Goal: Find contact information: Find contact information

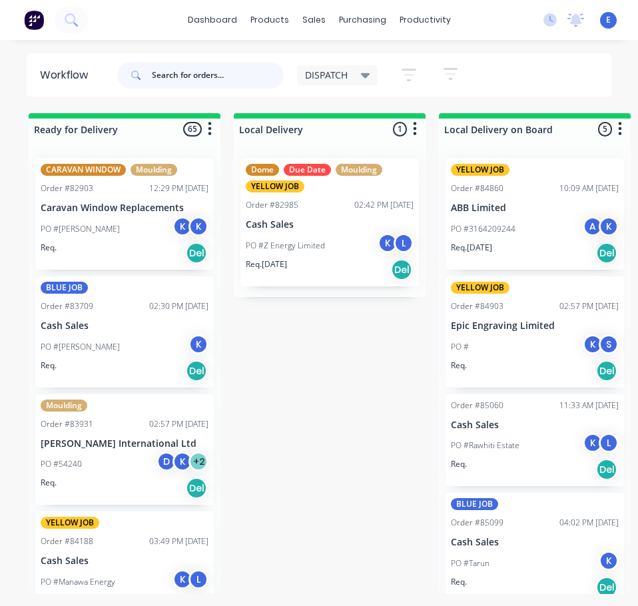
click at [228, 80] on input "text" at bounding box center [218, 75] width 132 height 27
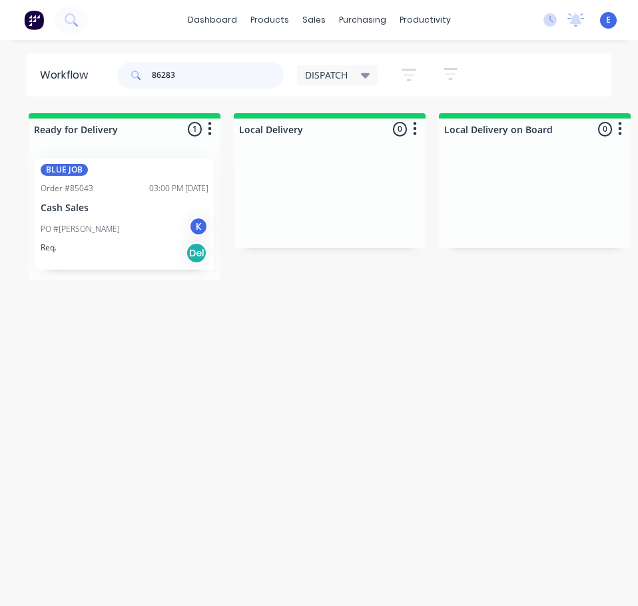
type input "86283"
click at [136, 255] on div "Req. Del" at bounding box center [125, 253] width 168 height 23
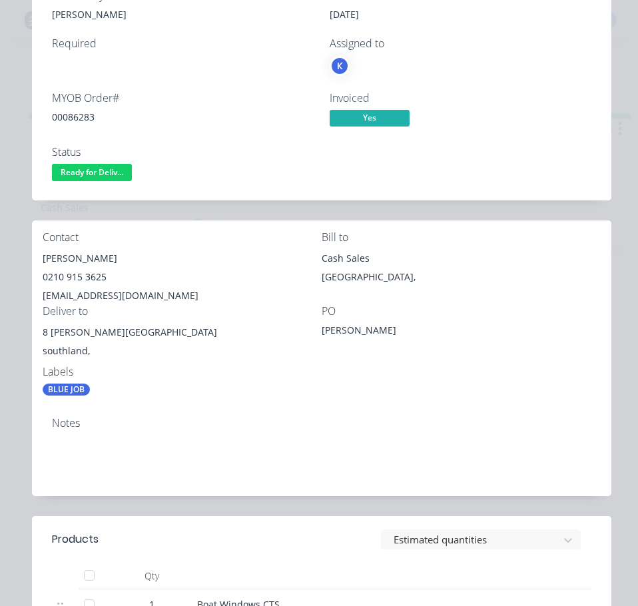
scroll to position [67, 0]
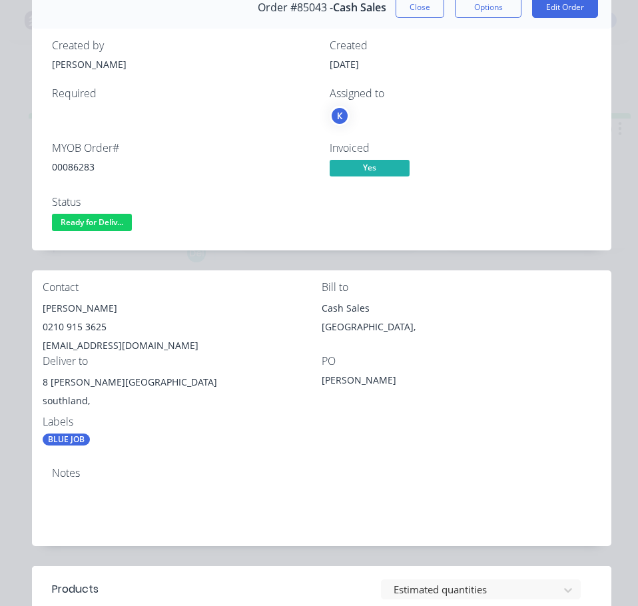
click at [82, 169] on div "00086283" at bounding box center [183, 167] width 262 height 14
copy div "00086283"
click at [75, 311] on div "[PERSON_NAME]" at bounding box center [182, 308] width 279 height 19
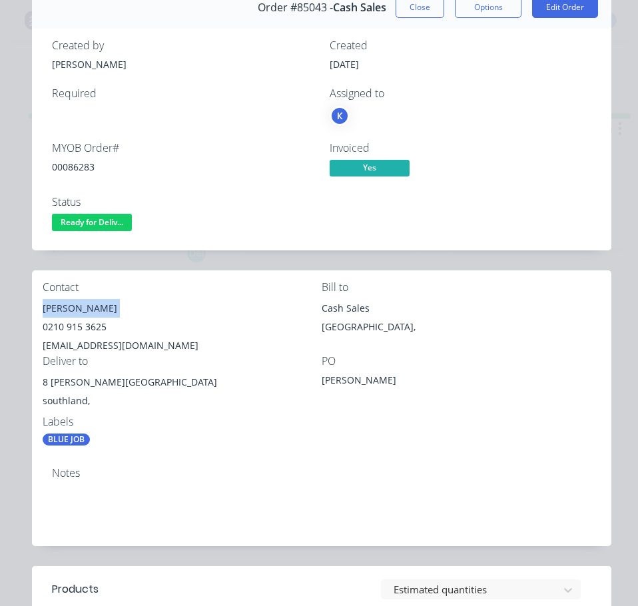
click at [75, 311] on div "[PERSON_NAME]" at bounding box center [182, 308] width 279 height 19
copy div "[PERSON_NAME]"
click at [70, 326] on div "0210 915 3625" at bounding box center [182, 327] width 279 height 19
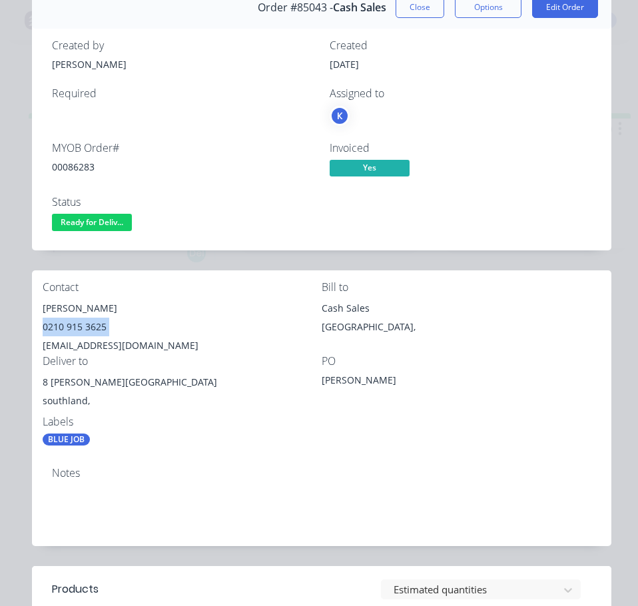
copy div "0210 915 3625"
click at [124, 343] on div "[EMAIL_ADDRESS][DOMAIN_NAME]" at bounding box center [182, 345] width 279 height 19
click at [123, 343] on div "[EMAIL_ADDRESS][DOMAIN_NAME]" at bounding box center [182, 345] width 279 height 19
copy div "[EMAIL_ADDRESS][DOMAIN_NAME]"
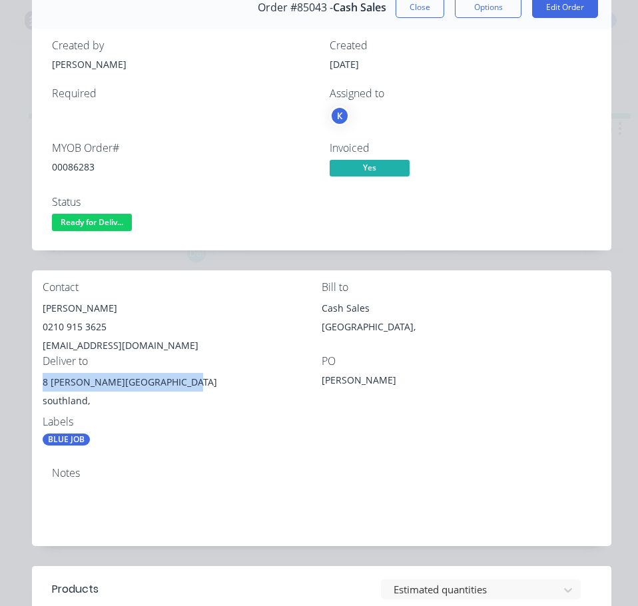
drag, startPoint x: 177, startPoint y: 384, endPoint x: 38, endPoint y: 383, distance: 139.1
click at [38, 383] on div "Contact Tamati Peni [PHONE_NUMBER] [EMAIL_ADDRESS][DOMAIN_NAME] Bill to Cash Sa…" at bounding box center [321, 363] width 579 height 186
copy div "8 [PERSON_NAME][GEOGRAPHIC_DATA]"
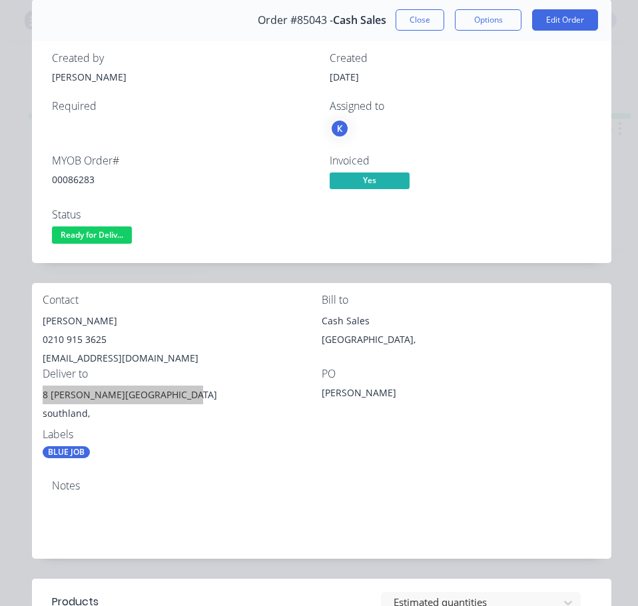
scroll to position [0, 0]
